Goal: Browse casually: Explore the website without a specific task or goal

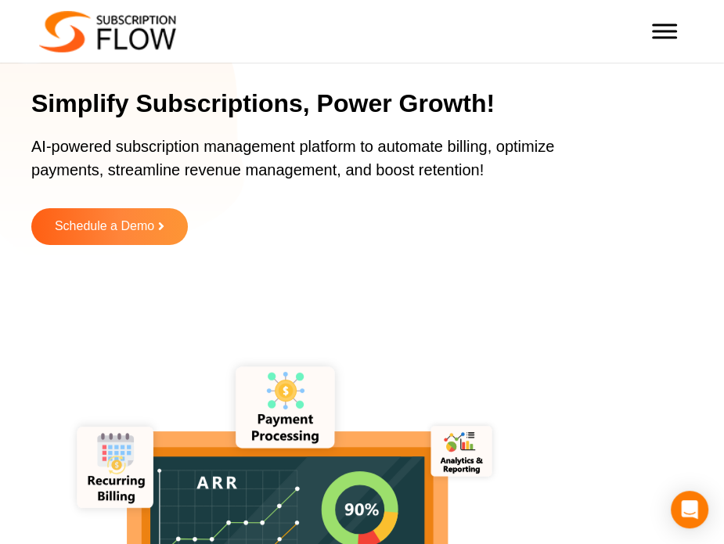
scroll to position [658, 0]
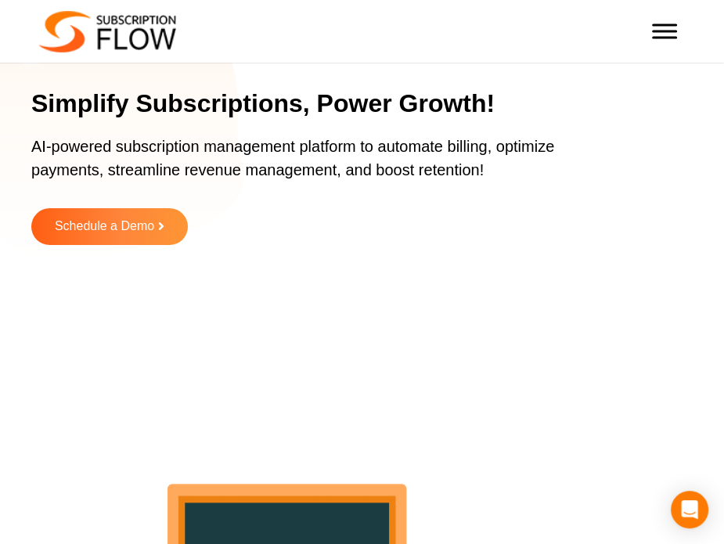
scroll to position [313, 0]
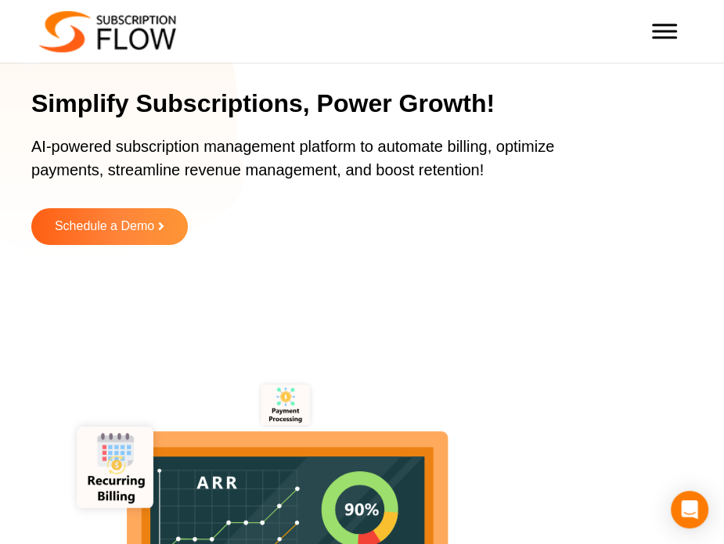
scroll to position [545, 0]
